Goal: Information Seeking & Learning: Find specific page/section

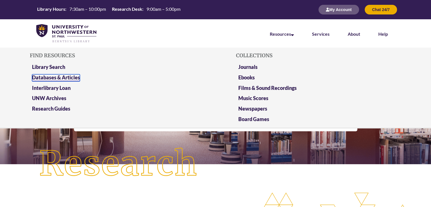
click at [67, 76] on link "Databases & Articles" at bounding box center [56, 77] width 48 height 7
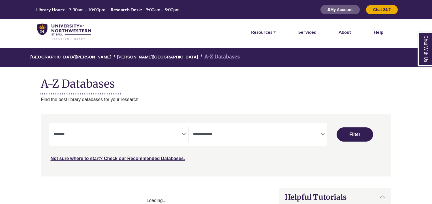
select select "Database Subject Filter"
select select "Database Types Filter"
select select "Database Subject Filter"
select select "Database Types Filter"
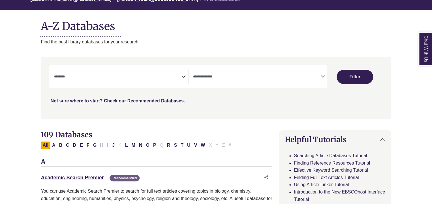
scroll to position [58, 0]
click at [222, 78] on textarea "Search" at bounding box center [256, 76] width 127 height 5
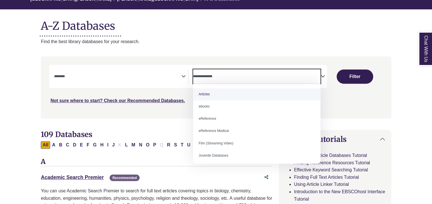
click at [164, 76] on textarea "Search" at bounding box center [117, 76] width 127 height 5
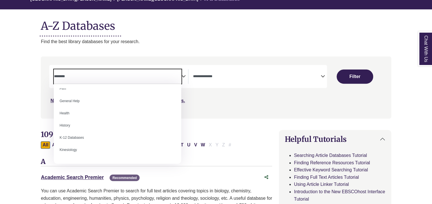
scroll to position [238, 0]
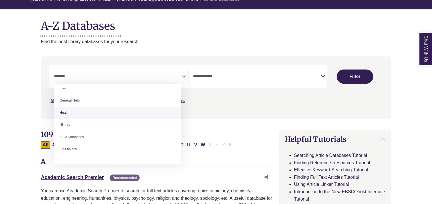
select select "*****"
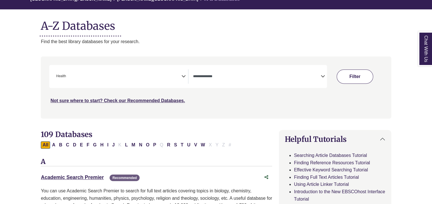
click at [357, 72] on button "Filter" at bounding box center [355, 76] width 37 height 14
select select "Database Types Filter"
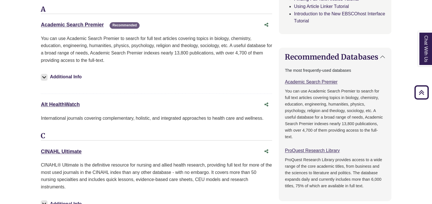
scroll to position [337, 0]
